Goal: Obtain resource: Download file/media

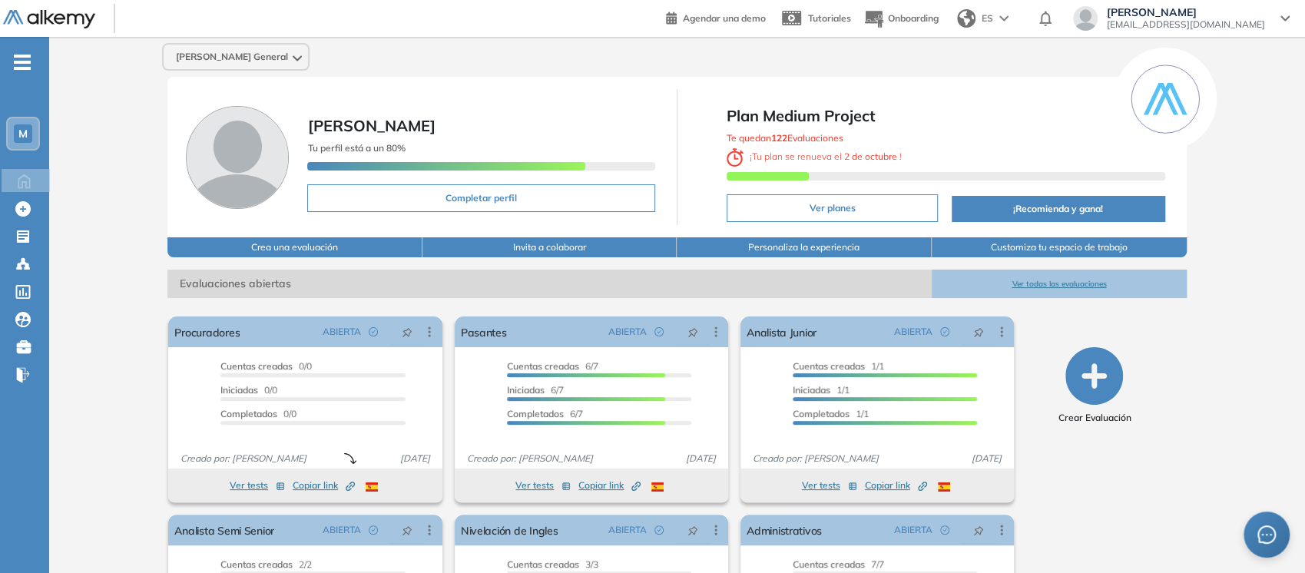
click at [16, 48] on div "-" at bounding box center [23, 49] width 46 height 12
click at [17, 55] on span "-" at bounding box center [22, 61] width 17 height 12
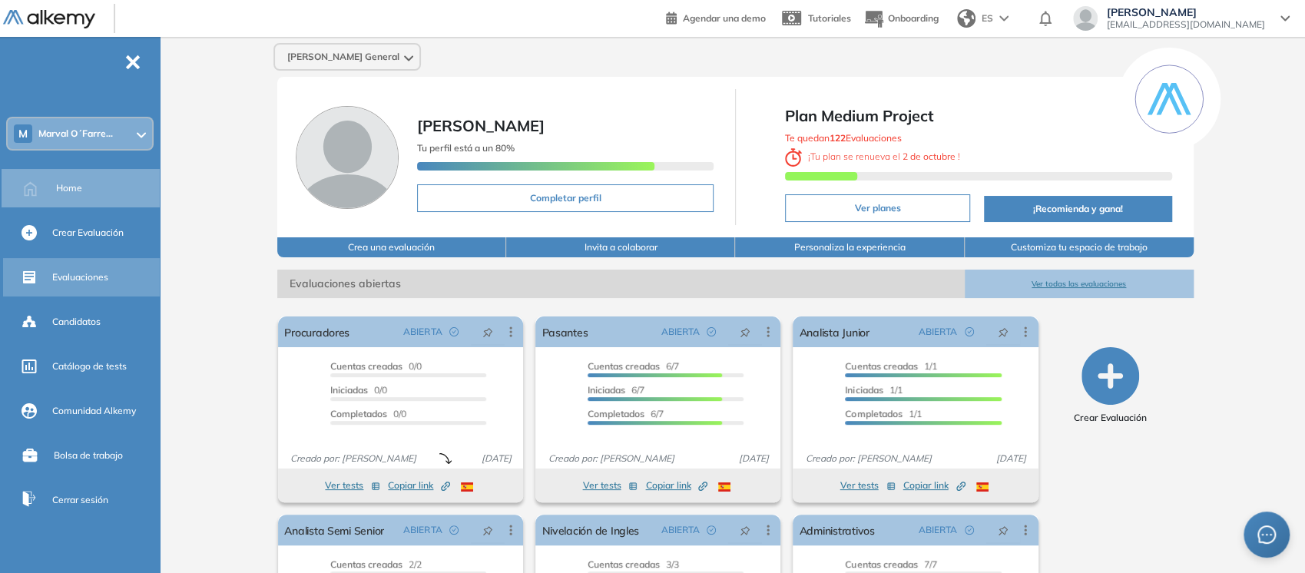
click at [66, 277] on span "Evaluaciones" at bounding box center [80, 277] width 56 height 14
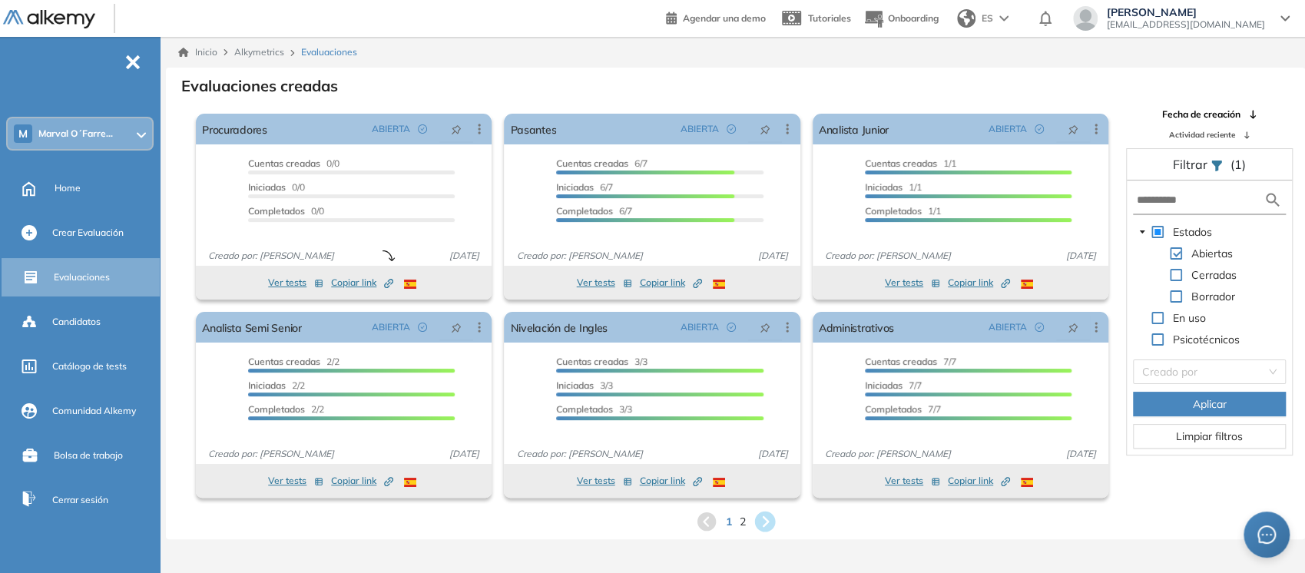
click at [762, 519] on icon at bounding box center [764, 522] width 21 height 21
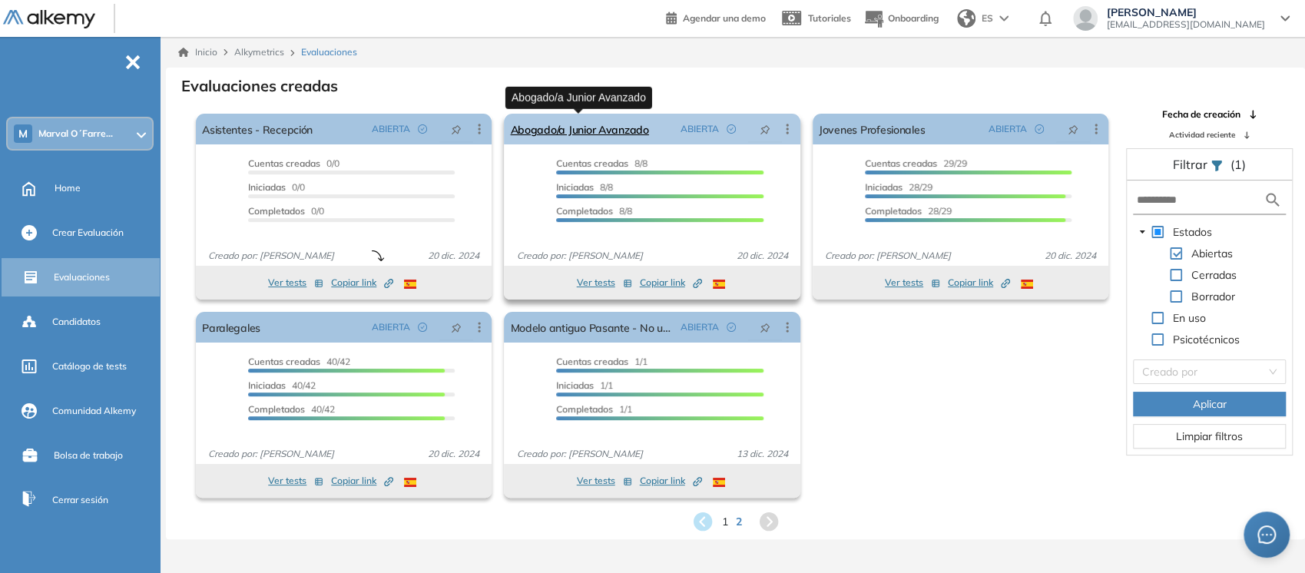
click at [530, 134] on link "Abogado/a Junior Avanzado" at bounding box center [579, 129] width 138 height 31
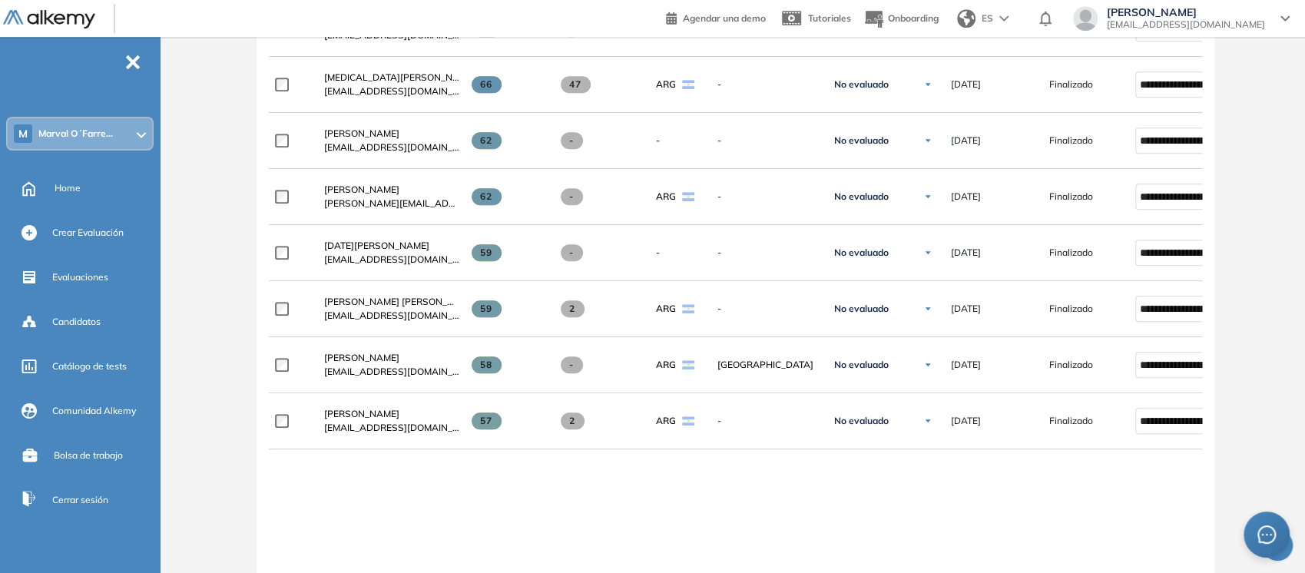
scroll to position [578, 0]
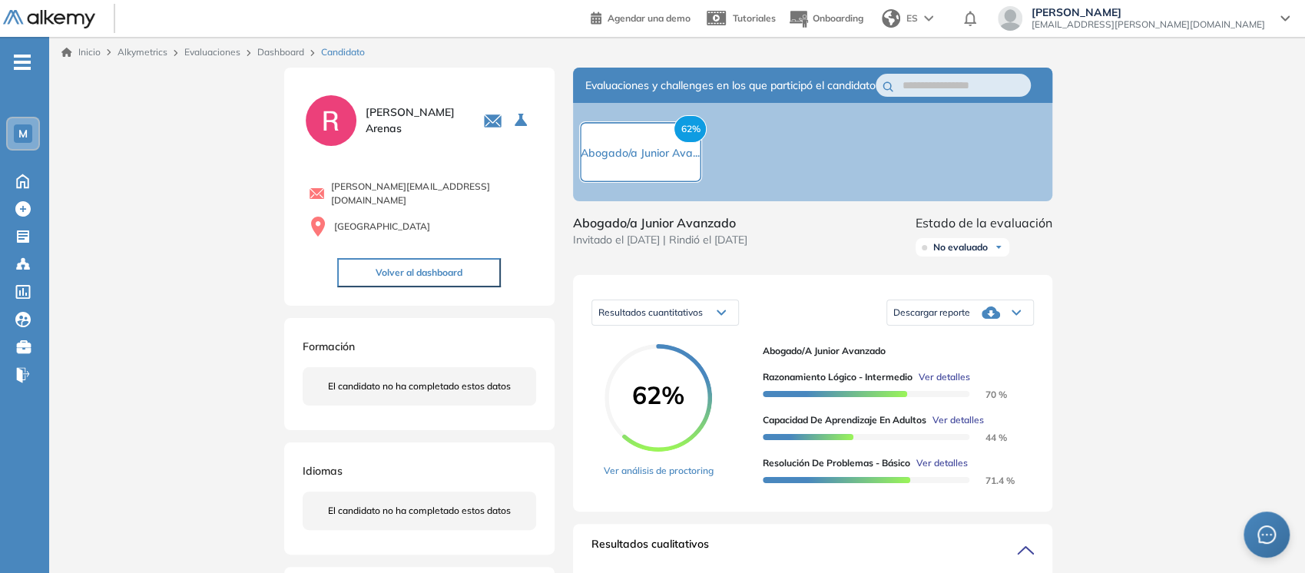
click at [1022, 328] on div "Descargar reporte" at bounding box center [960, 312] width 146 height 31
click at [953, 346] on li "Descargar informe completo" at bounding box center [951, 338] width 114 height 15
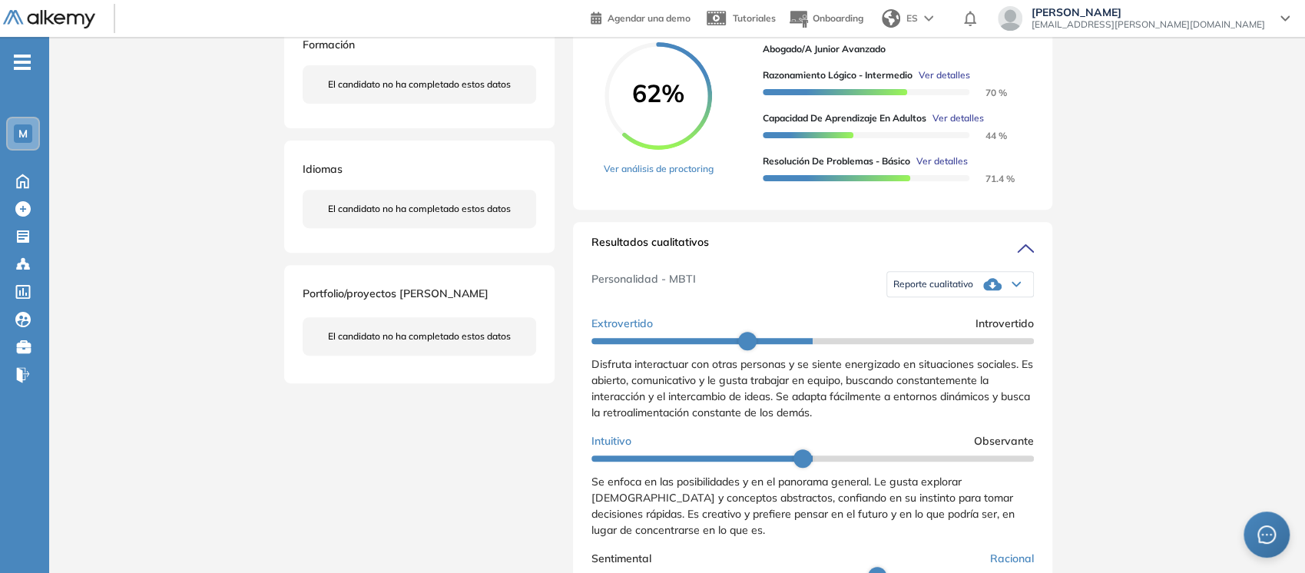
scroll to position [303, 0]
